Goal: Entertainment & Leisure: Consume media (video, audio)

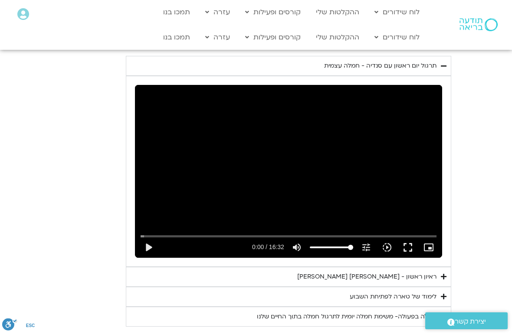
scroll to position [429, 0]
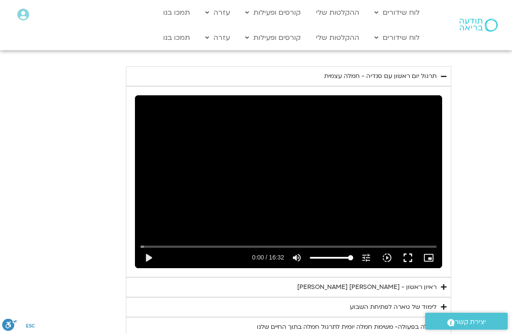
click at [139, 254] on button "play_arrow" at bounding box center [148, 258] width 21 height 21
click at [408, 256] on button "fullscreen" at bounding box center [407, 258] width 21 height 21
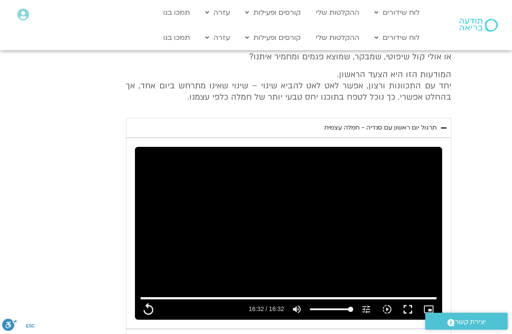
scroll to position [373, 0]
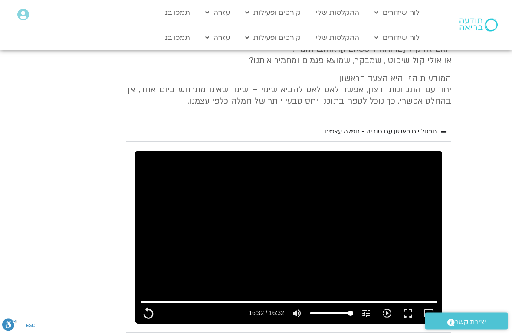
click at [453, 58] on link "לוח שידורים יומי" at bounding box center [417, 56] width 95 height 20
type input "992.52"
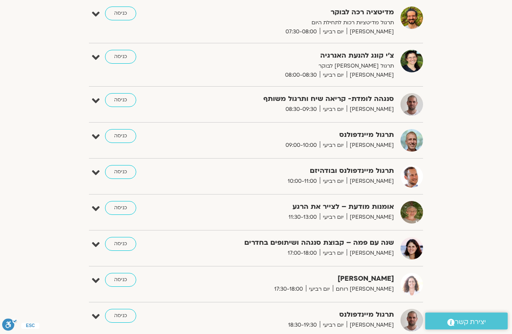
scroll to position [219, 0]
click at [118, 210] on link "כניסה" at bounding box center [120, 208] width 31 height 14
click at [124, 201] on link "כניסה" at bounding box center [120, 208] width 31 height 14
